Goal: Task Accomplishment & Management: Manage account settings

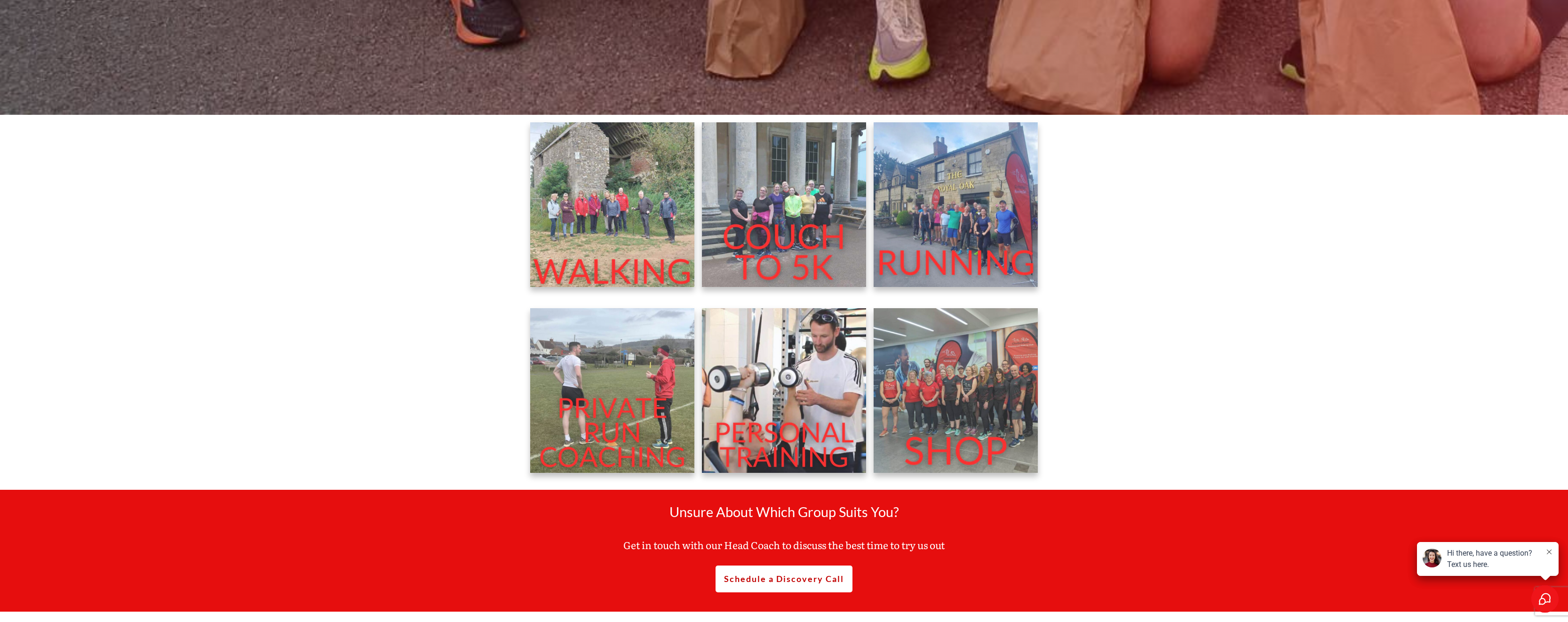
scroll to position [424, 0]
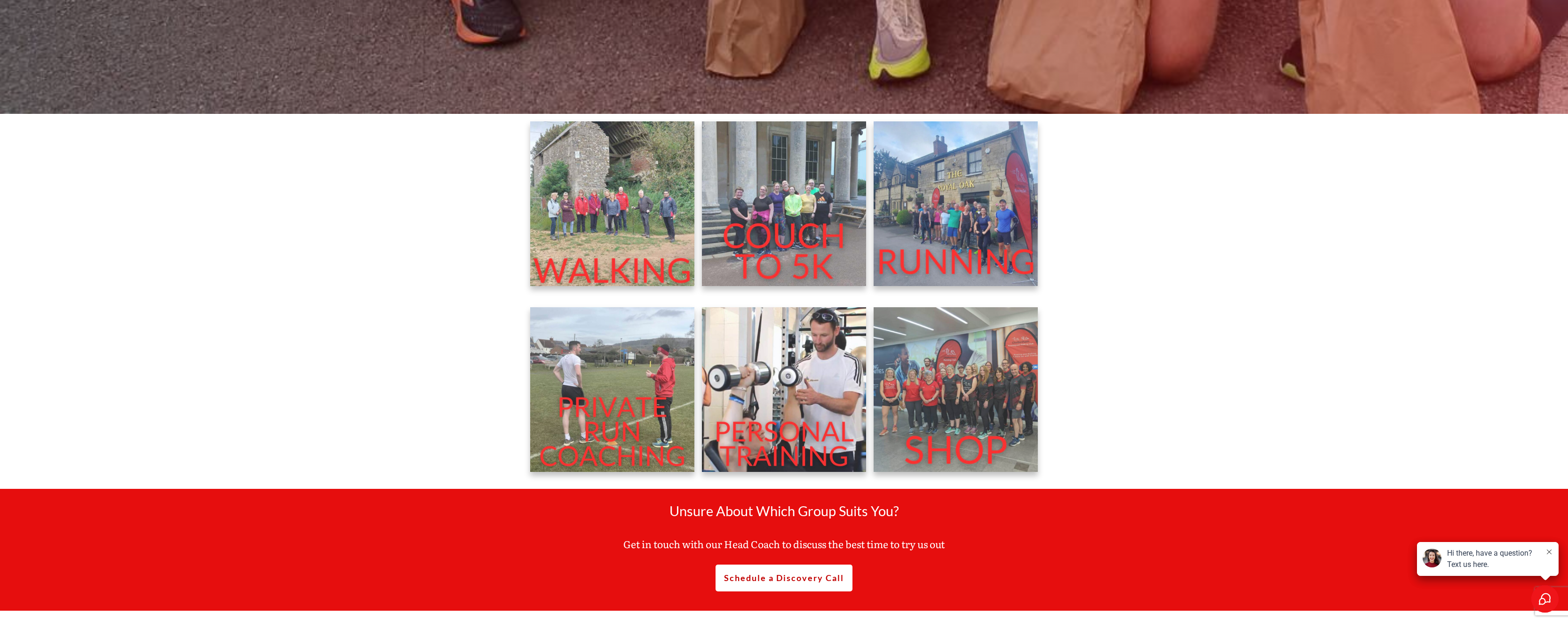
click at [953, 215] on img at bounding box center [956, 203] width 165 height 165
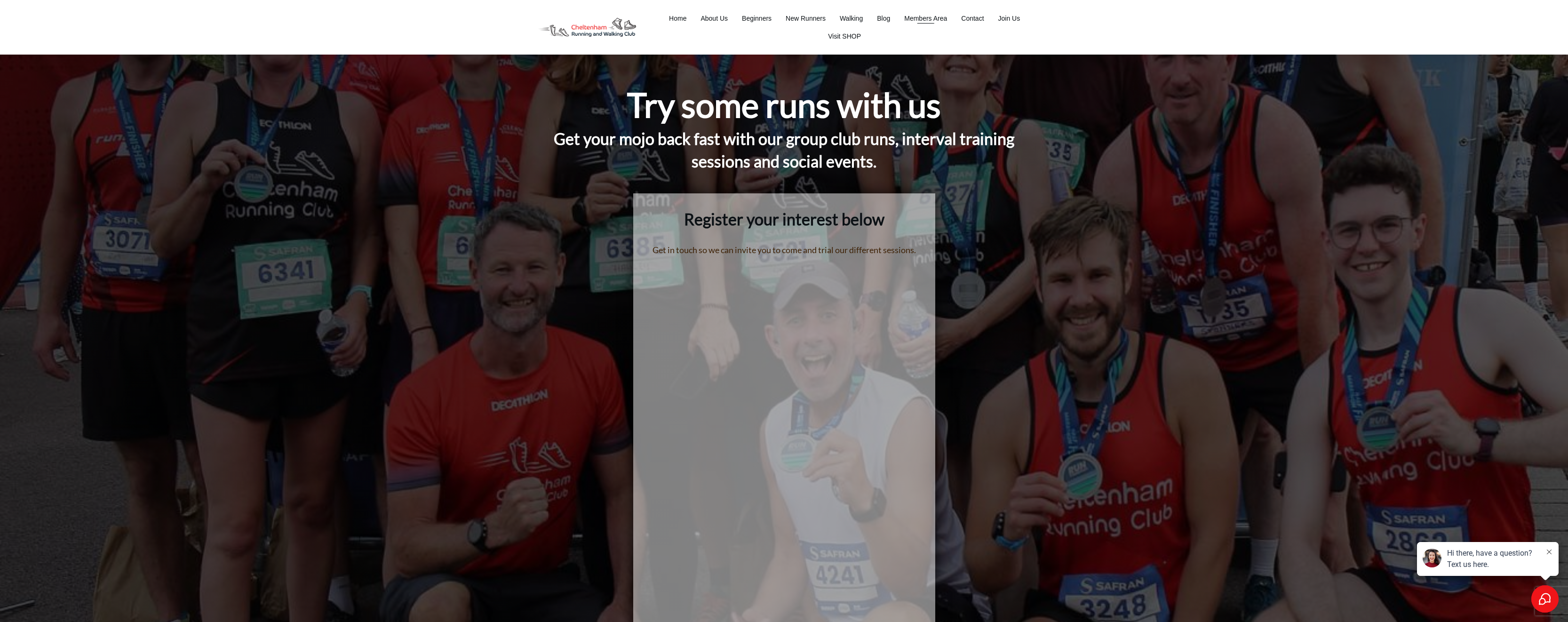
click at [924, 18] on span "Members Area" at bounding box center [925, 18] width 43 height 13
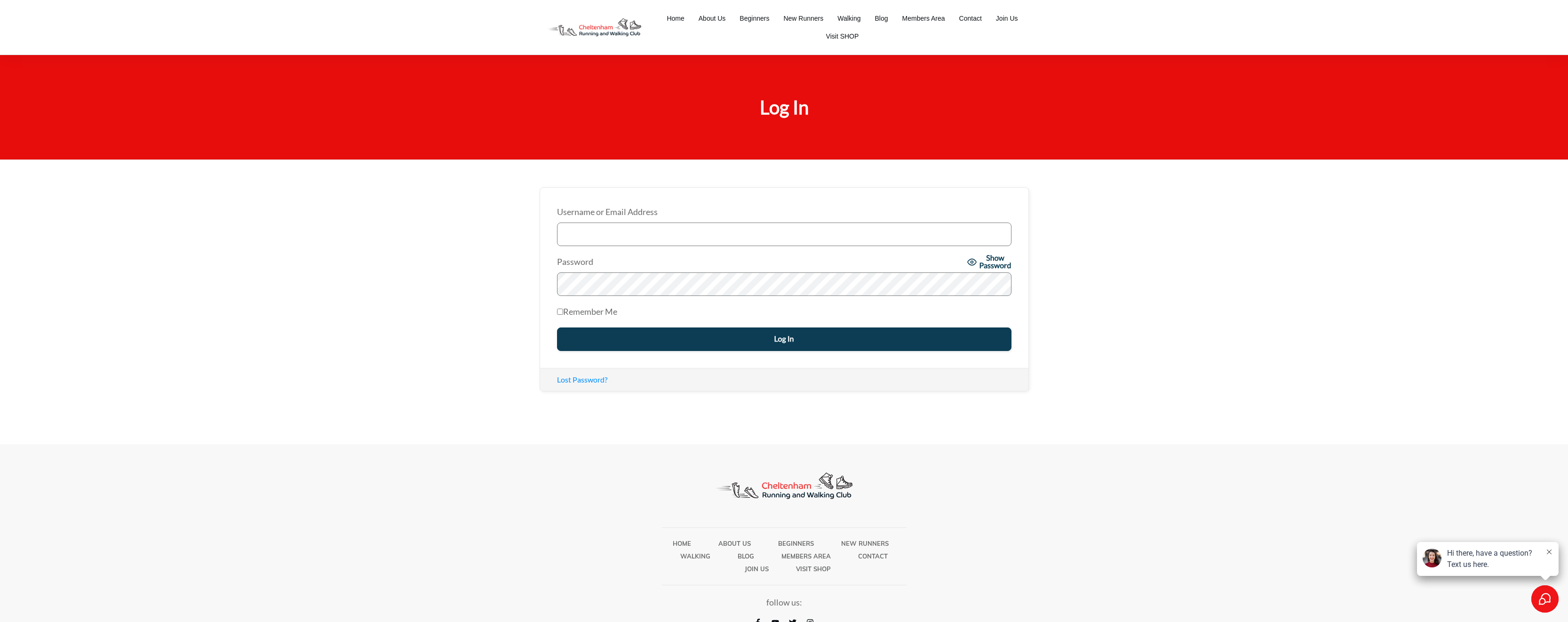
click at [631, 234] on input "Username or Email Address" at bounding box center [784, 234] width 455 height 24
type input "[EMAIL_ADDRESS][DOMAIN_NAME]"
click at [557, 327] on input "Log In" at bounding box center [784, 339] width 455 height 24
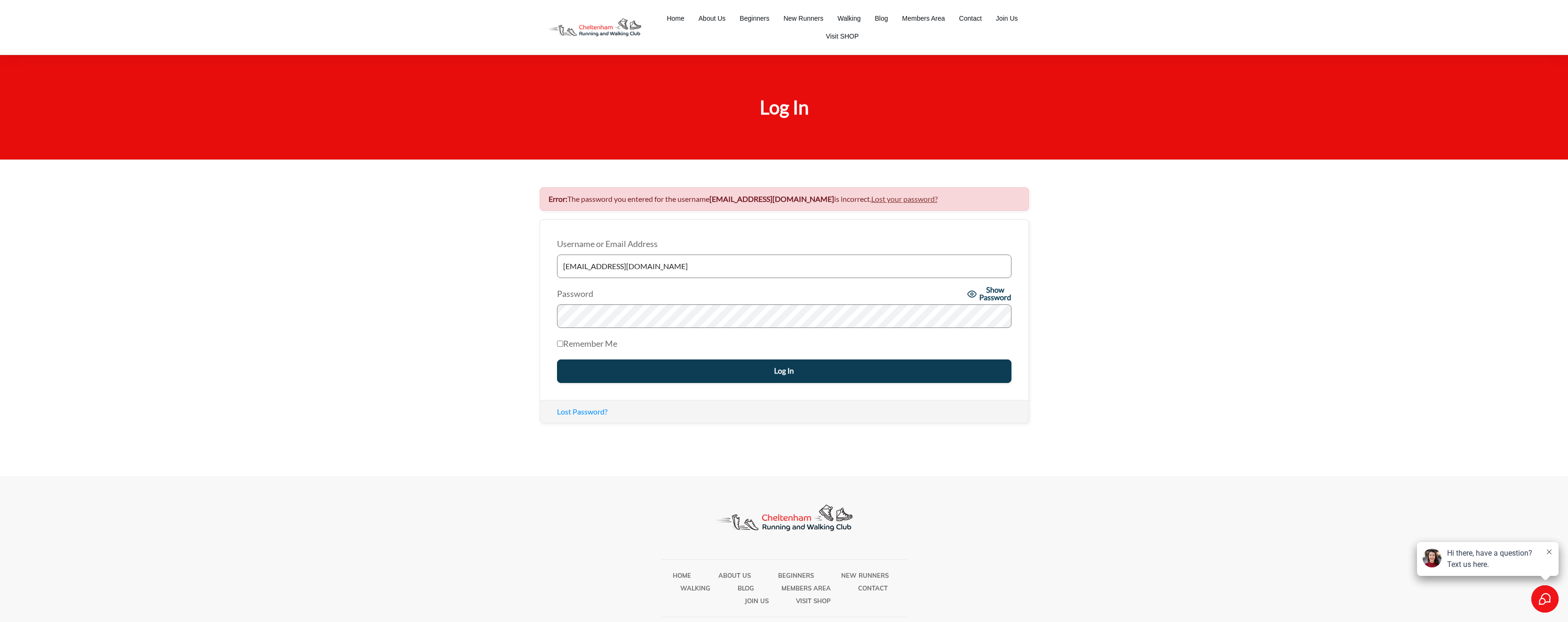
click at [980, 295] on span "Show Password" at bounding box center [995, 294] width 32 height 15
click at [557, 359] on input "Log In" at bounding box center [784, 371] width 455 height 24
